Goal: Transaction & Acquisition: Purchase product/service

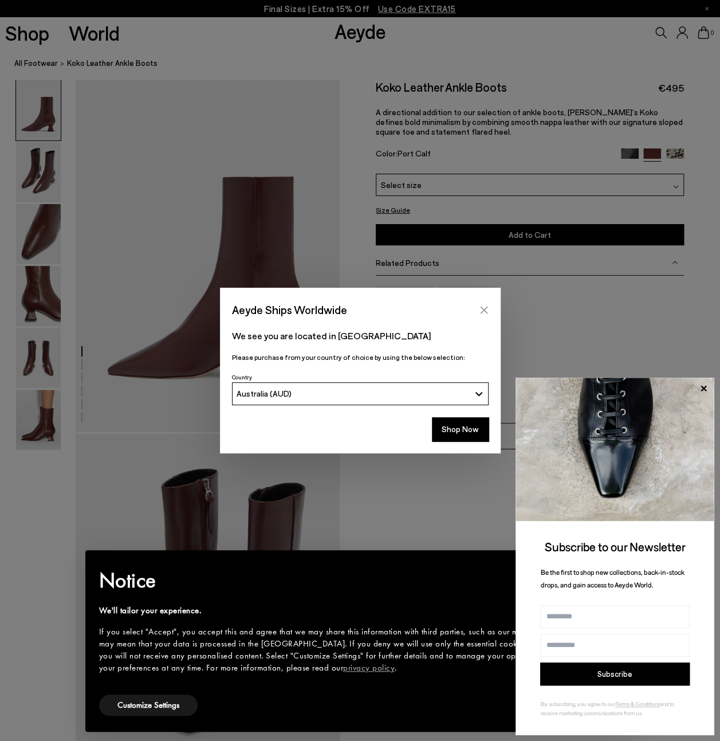
click at [485, 310] on icon "Close" at bounding box center [484, 309] width 9 height 9
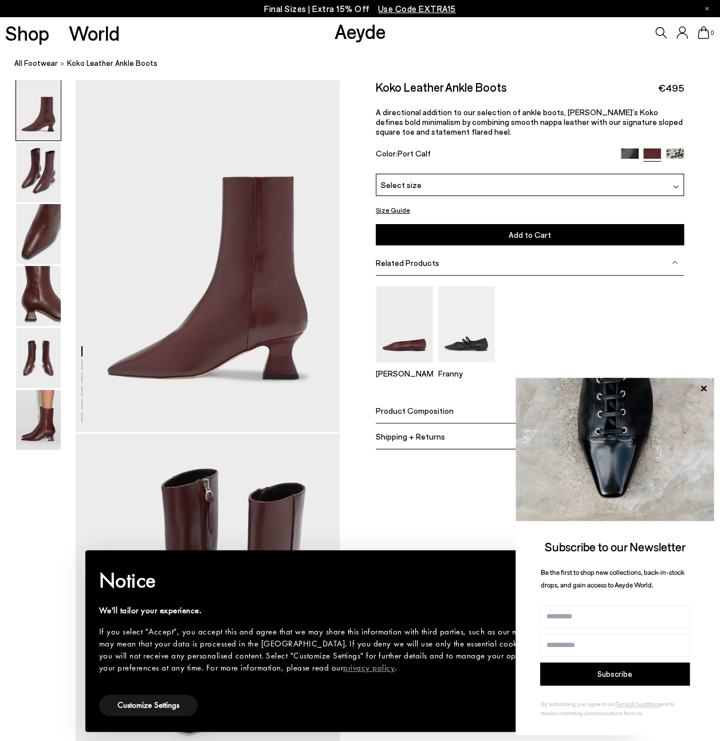
click at [634, 155] on img at bounding box center [630, 157] width 18 height 18
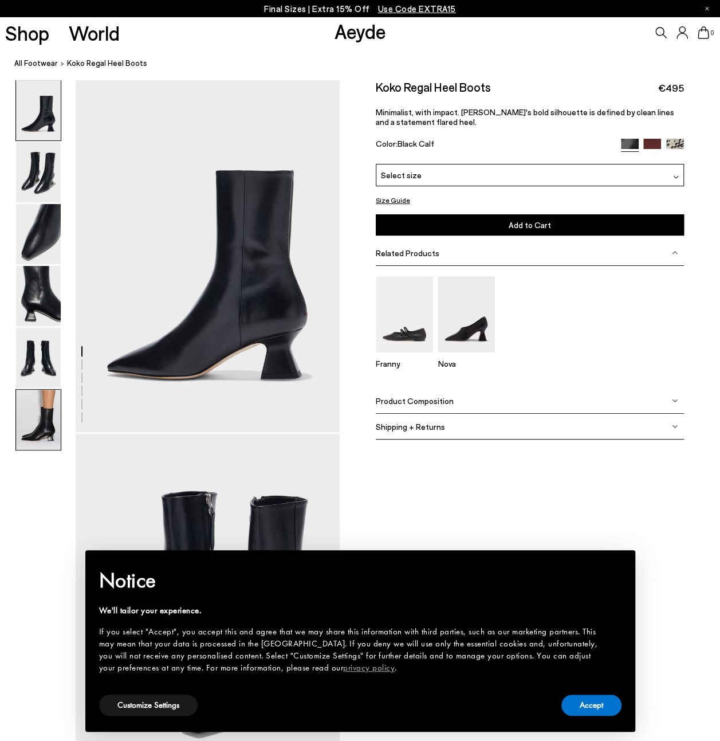
click at [37, 426] on img at bounding box center [38, 420] width 45 height 60
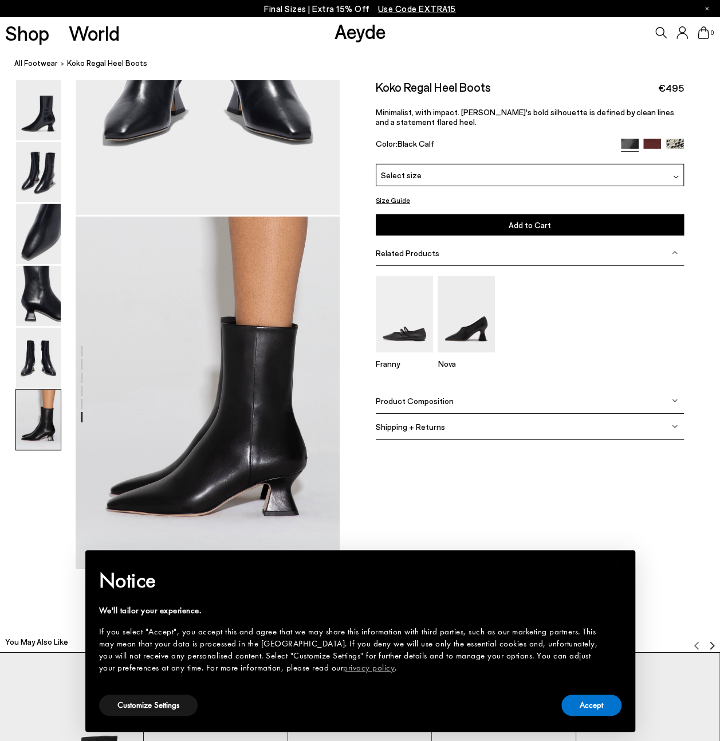
scroll to position [1848, 0]
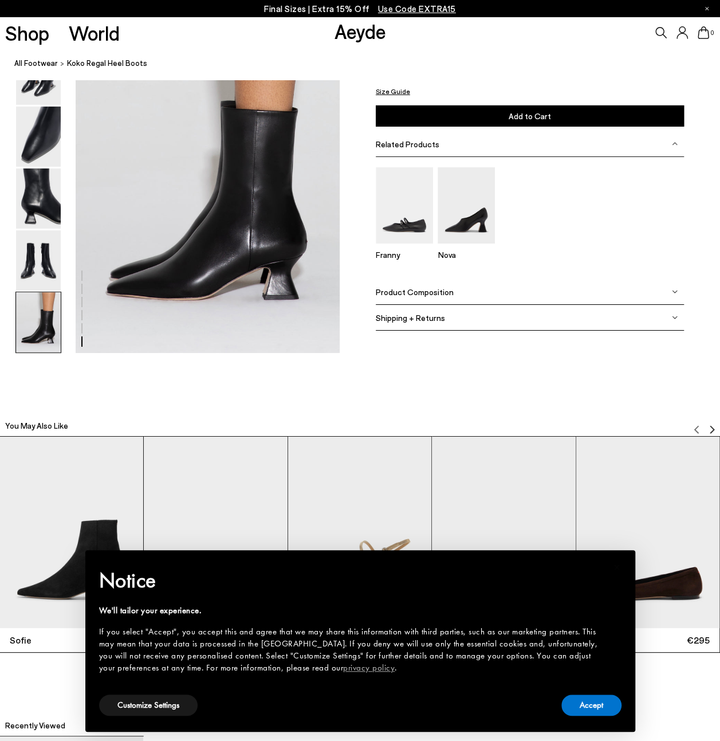
click at [437, 293] on span "Product Composition" at bounding box center [415, 291] width 78 height 10
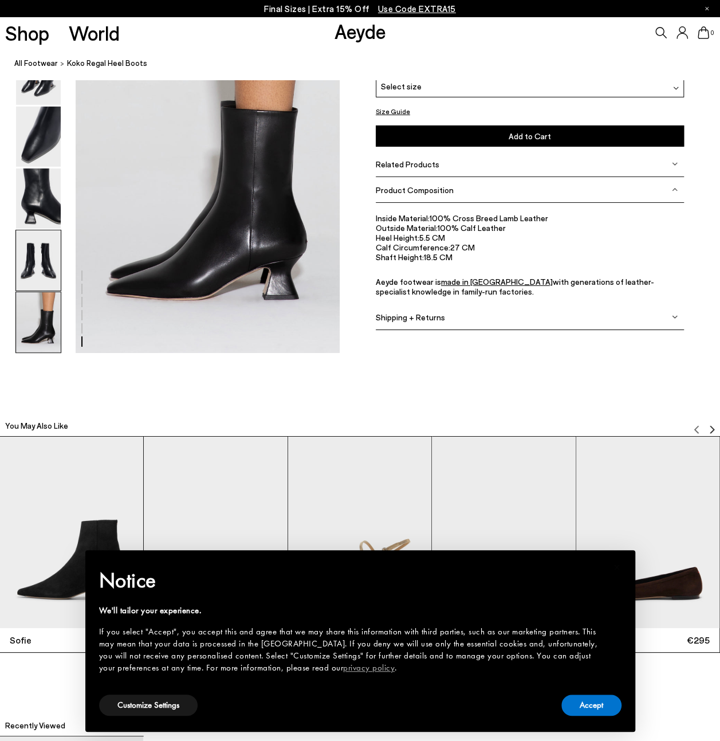
click at [39, 271] on img at bounding box center [38, 260] width 45 height 60
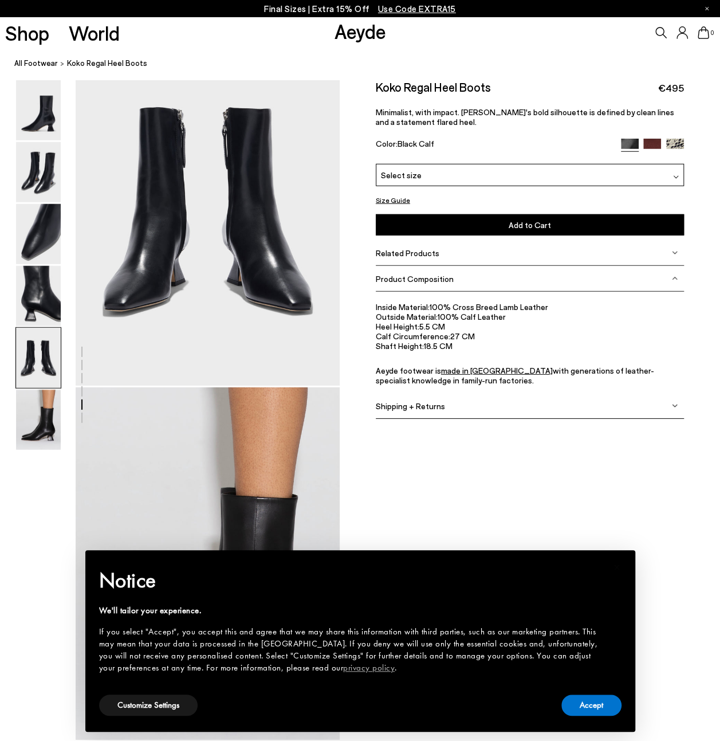
scroll to position [1416, 0]
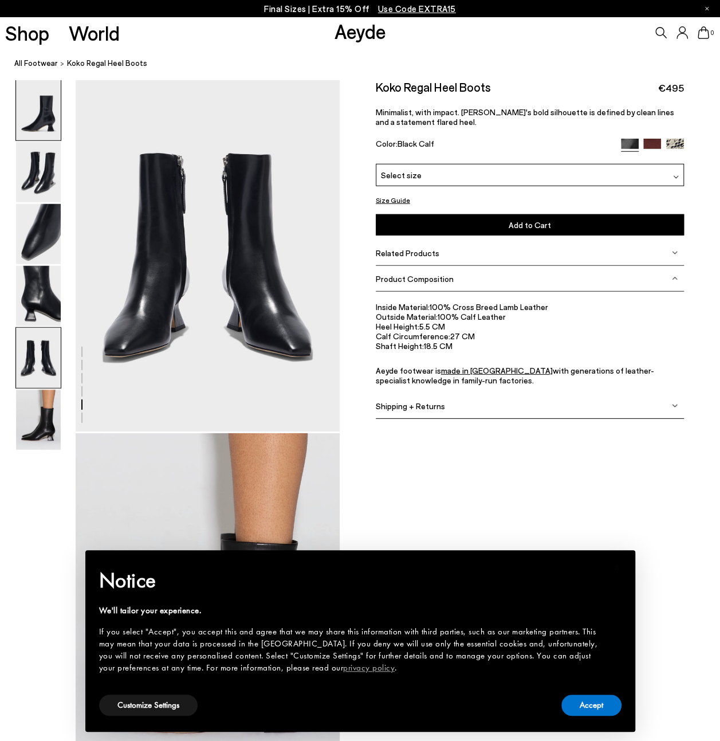
click at [47, 135] on img at bounding box center [38, 110] width 45 height 60
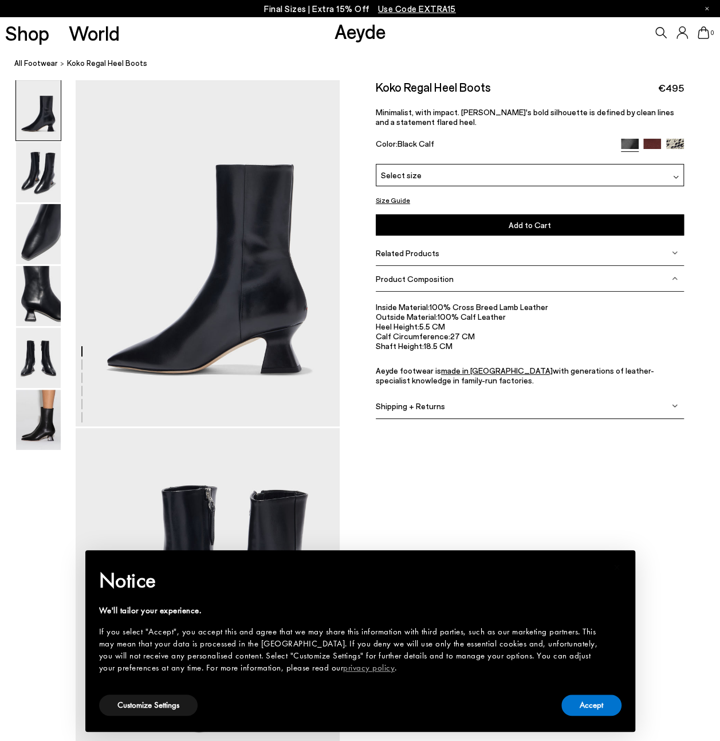
scroll to position [0, 0]
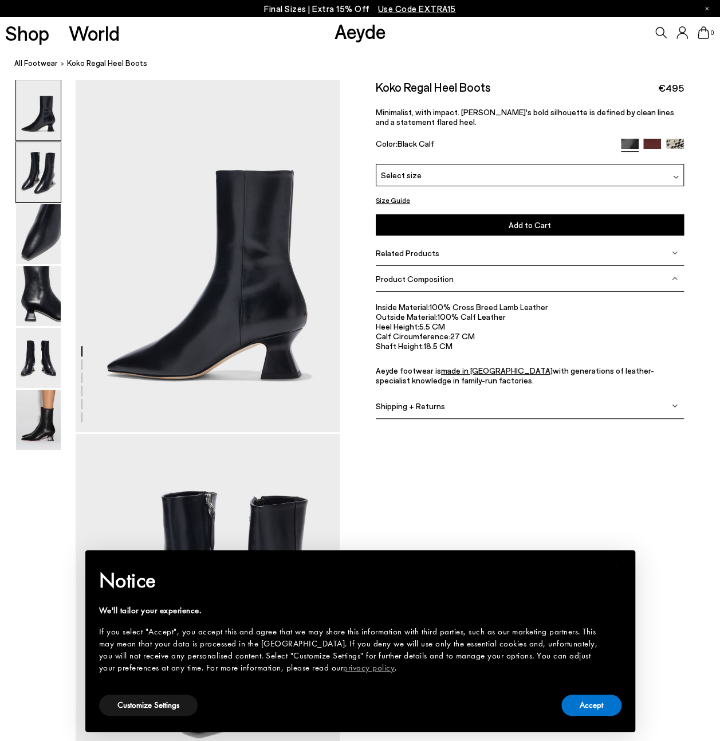
click at [48, 159] on img at bounding box center [38, 172] width 45 height 60
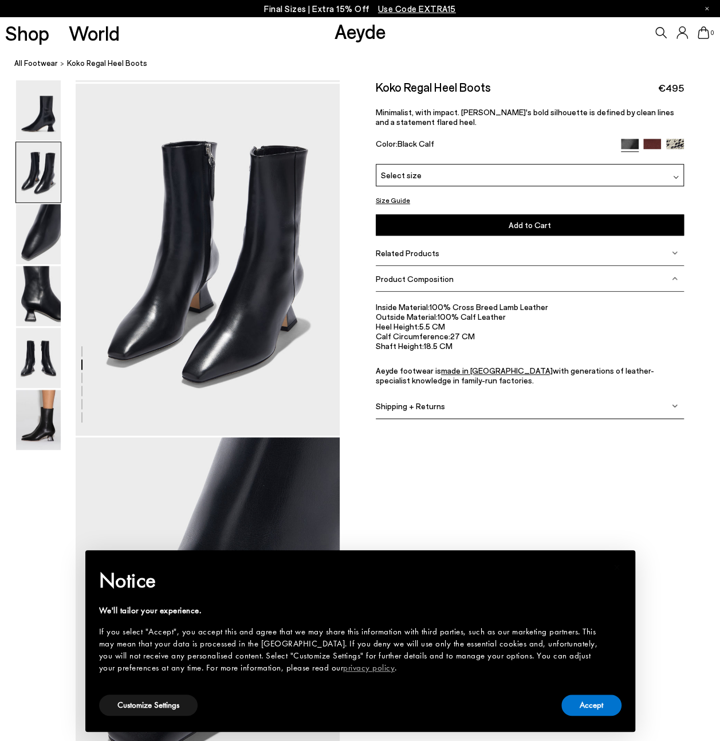
scroll to position [355, 0]
